Goal: Transaction & Acquisition: Purchase product/service

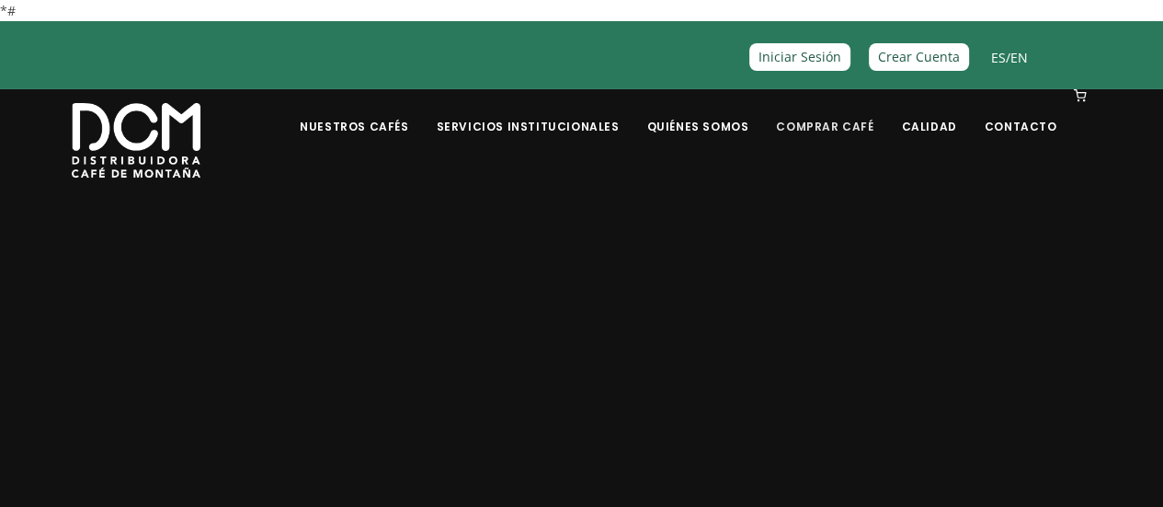
click at [842, 135] on li "Comprar Café" at bounding box center [825, 126] width 120 height 74
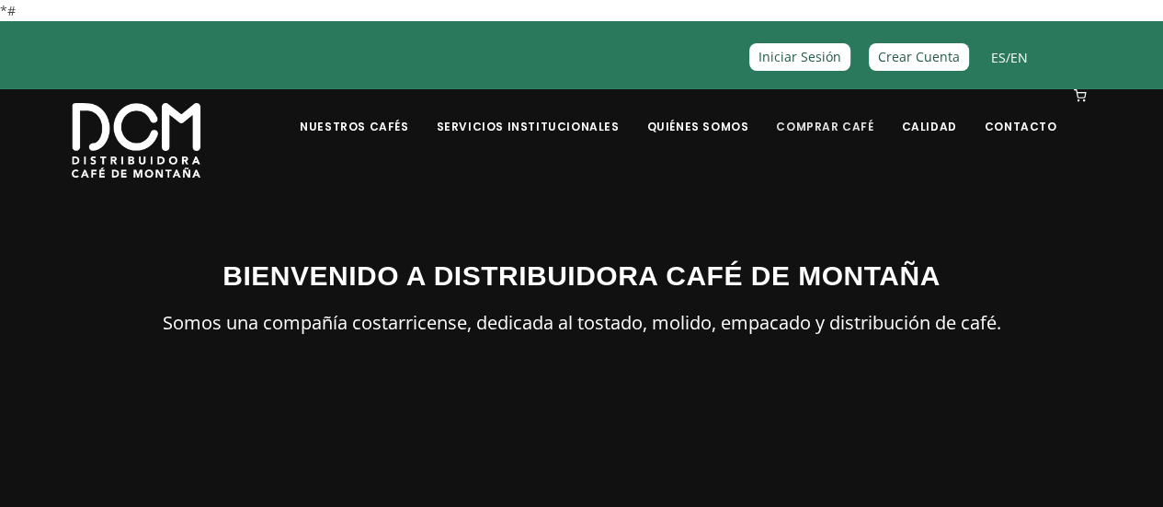
click at [849, 128] on link "Comprar Café" at bounding box center [825, 112] width 120 height 43
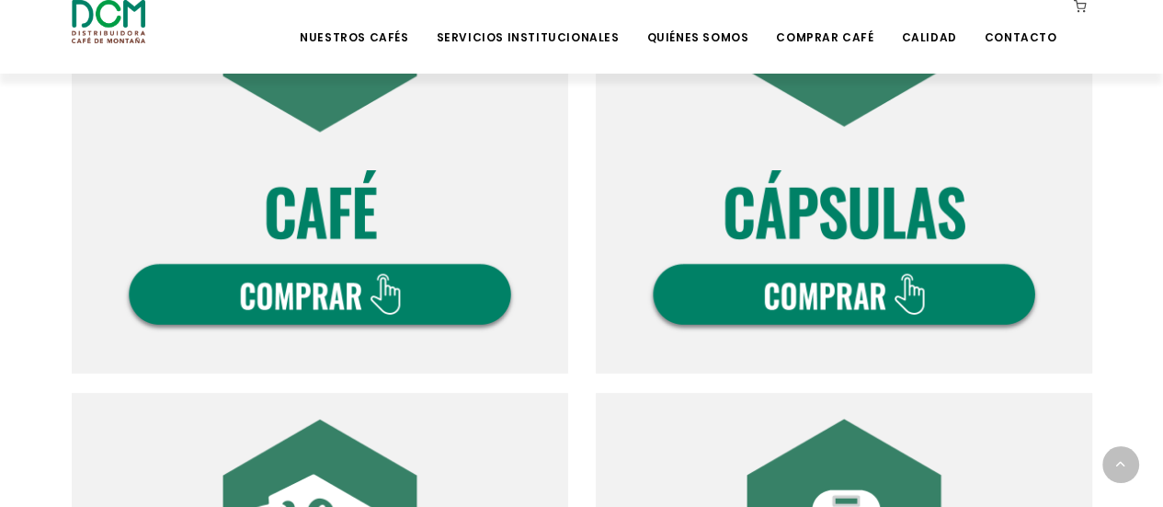
scroll to position [1103, 0]
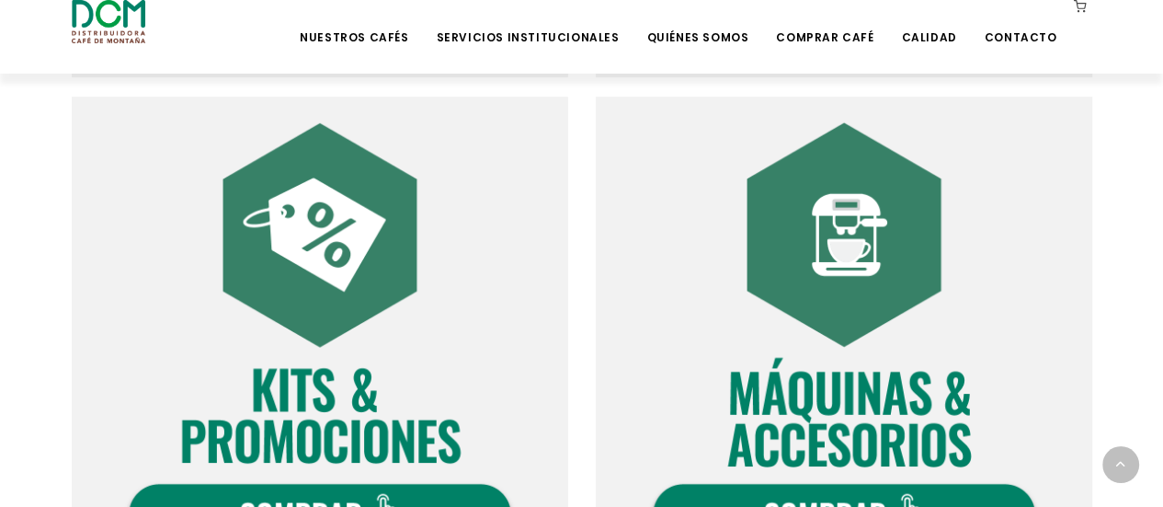
click at [371, 275] on img at bounding box center [320, 345] width 496 height 496
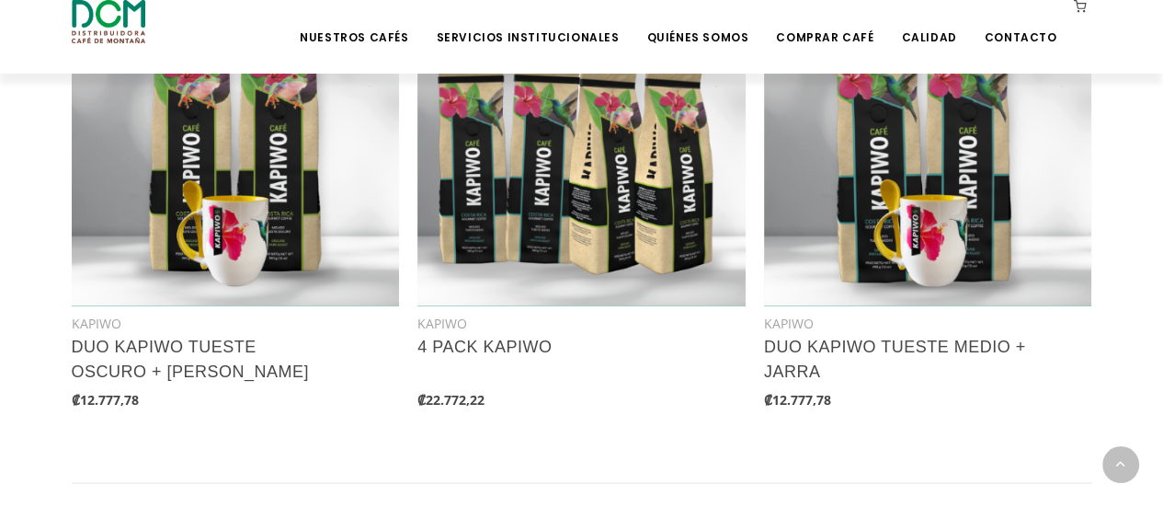
scroll to position [2206, 0]
